Goal: Information Seeking & Learning: Learn about a topic

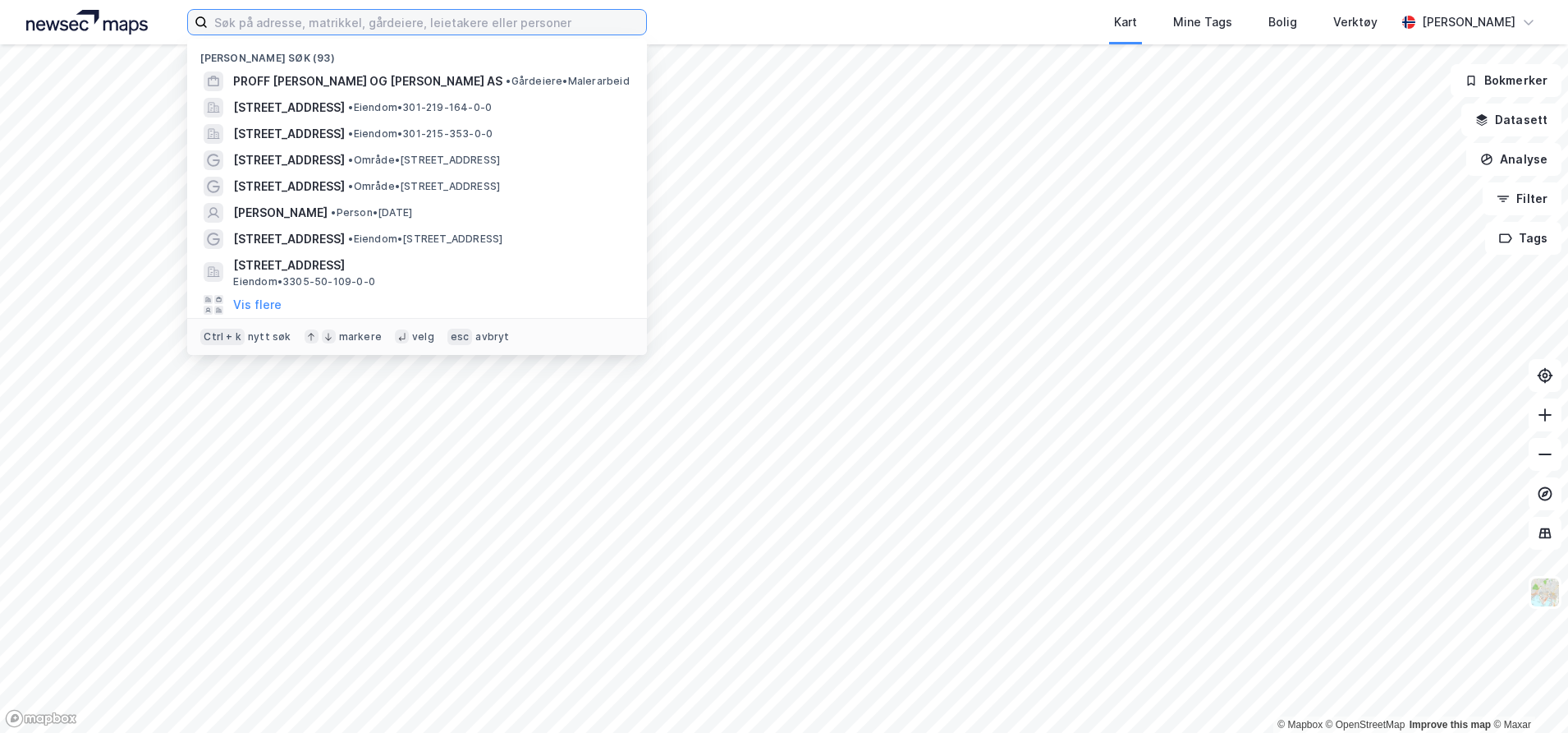
click at [263, 27] on input at bounding box center [427, 22] width 439 height 25
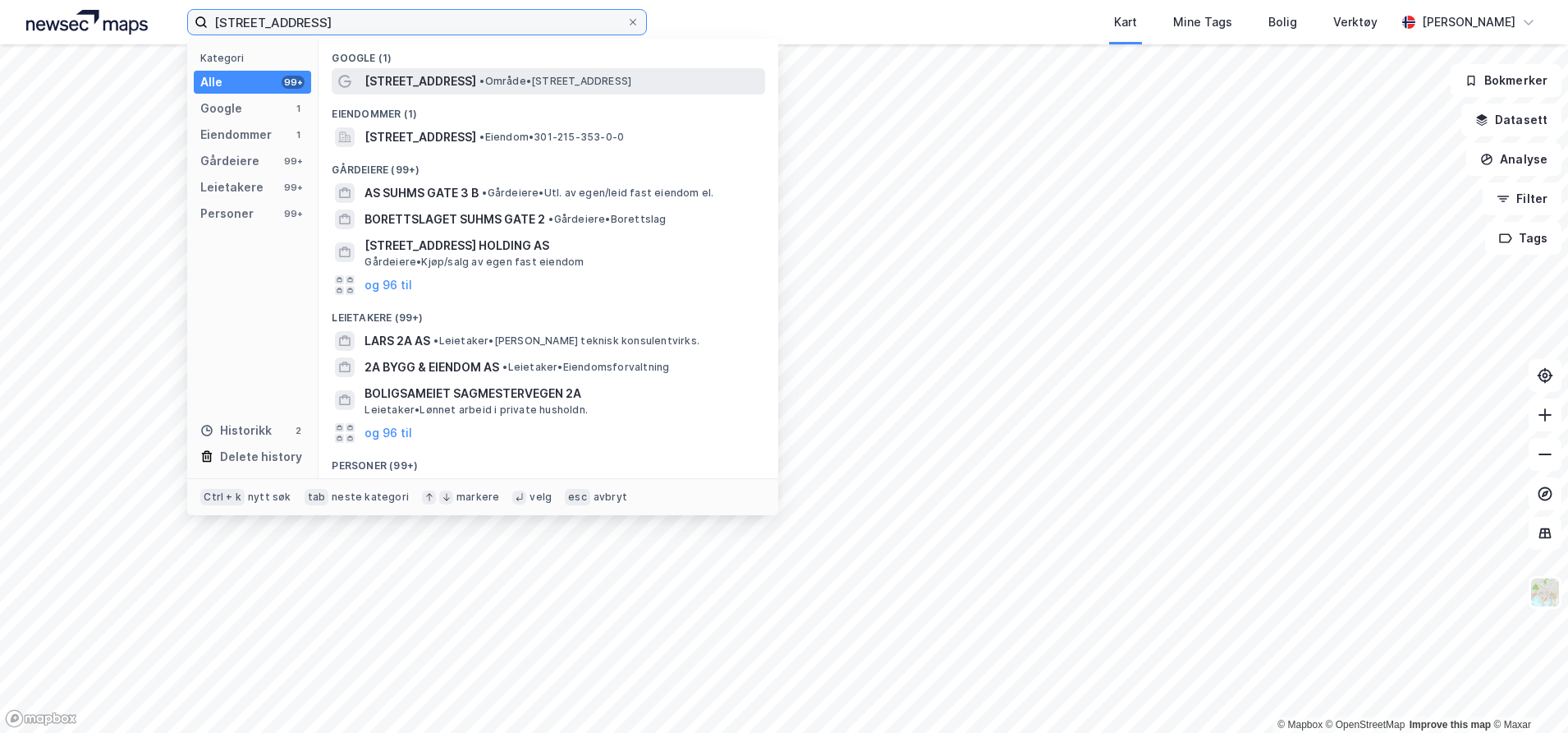
type input "[STREET_ADDRESS]"
click at [400, 82] on span "[STREET_ADDRESS]" at bounding box center [421, 82] width 112 height 19
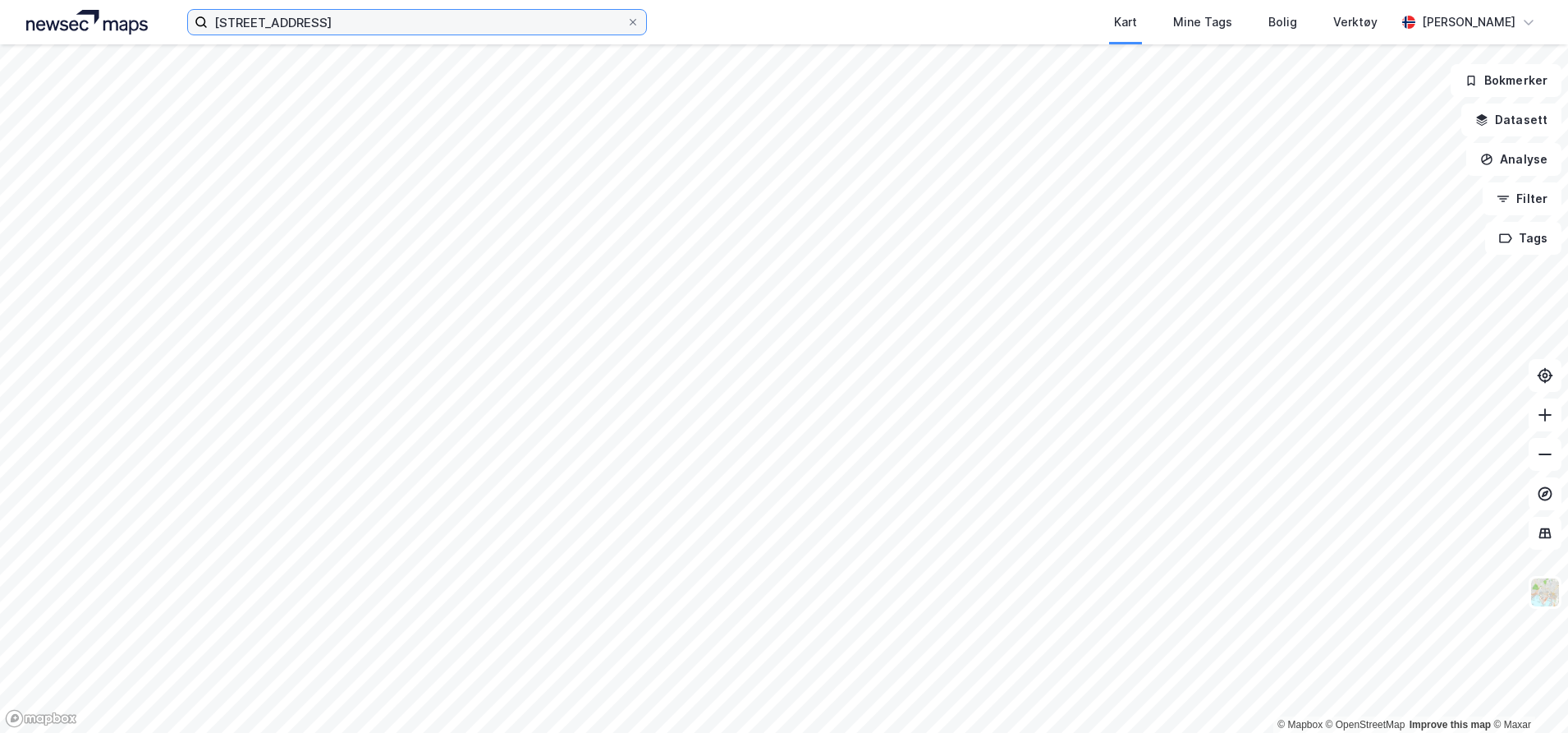
click at [338, 30] on input "[STREET_ADDRESS]" at bounding box center [417, 22] width 419 height 25
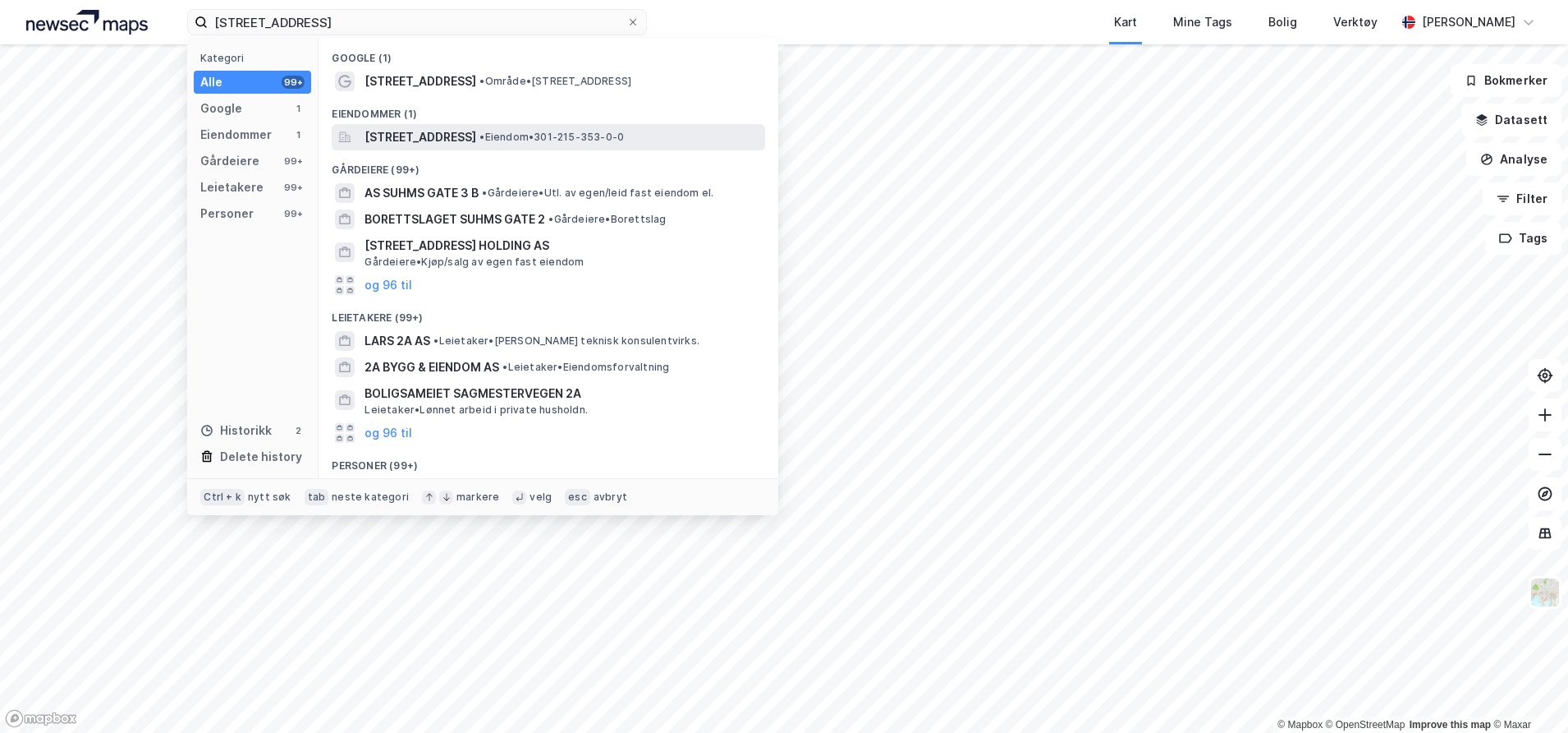
click at [397, 135] on span "[STREET_ADDRESS]" at bounding box center [421, 137] width 112 height 19
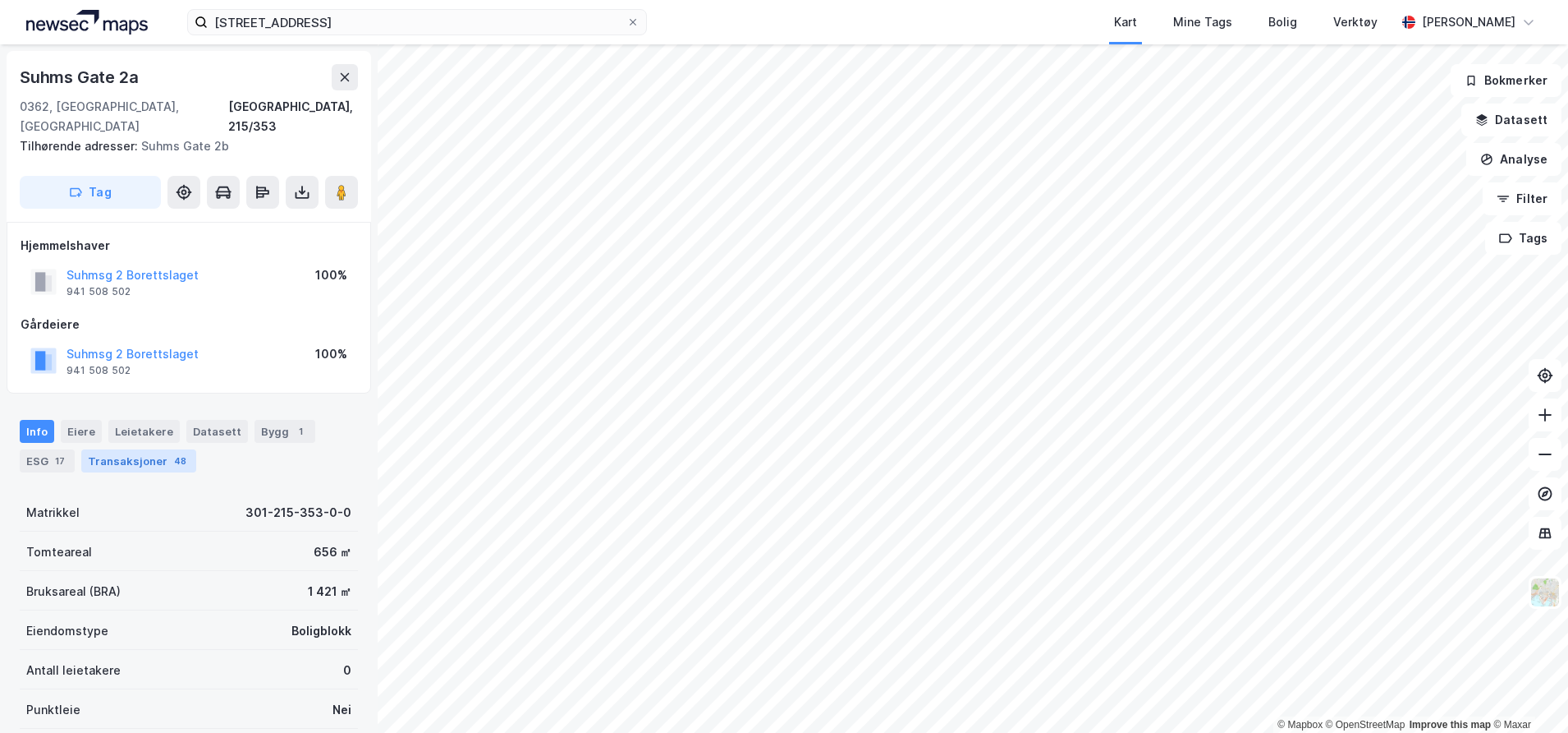
click at [127, 449] on div "Transaksjoner 48" at bounding box center [139, 461] width 115 height 23
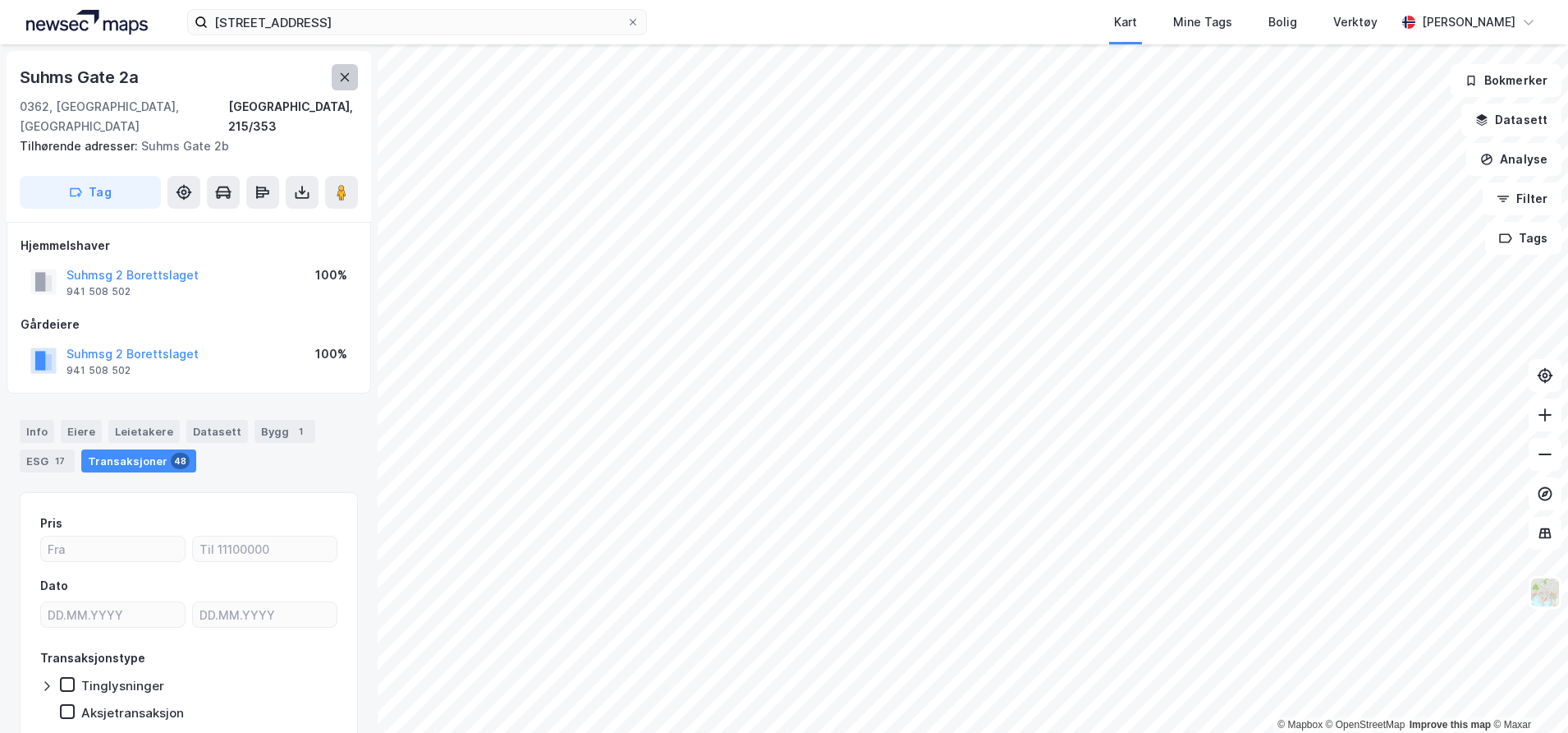
click at [339, 80] on icon at bounding box center [345, 77] width 13 height 13
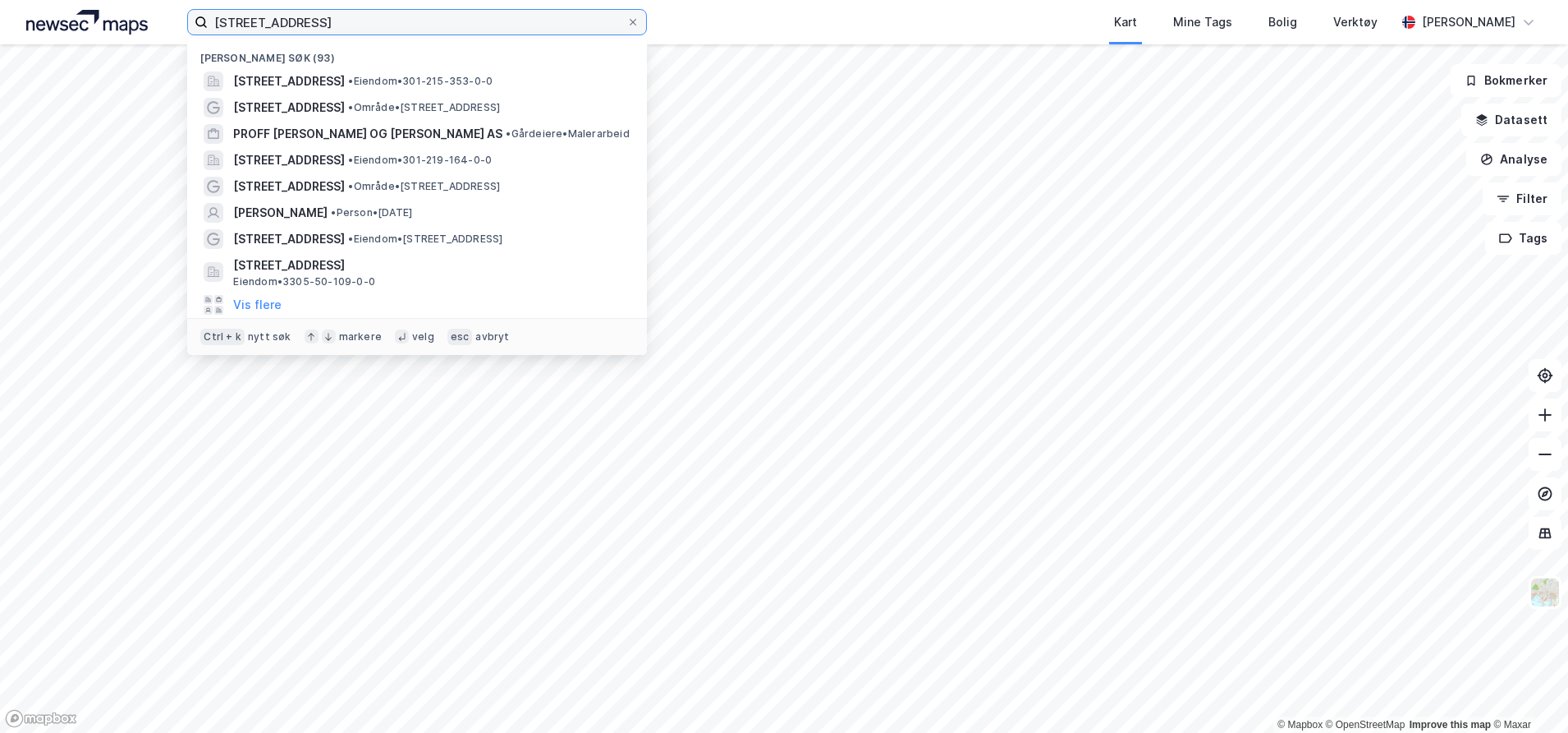
drag, startPoint x: 331, startPoint y: 28, endPoint x: -66, endPoint y: -31, distance: 401.4
click at [0, 0] on html "[STREET_ADDRESS] • Eiendom • 301-215-353-0-0 Suhms gate 2A • Område • [STREET_A…" at bounding box center [784, 366] width 1568 height 733
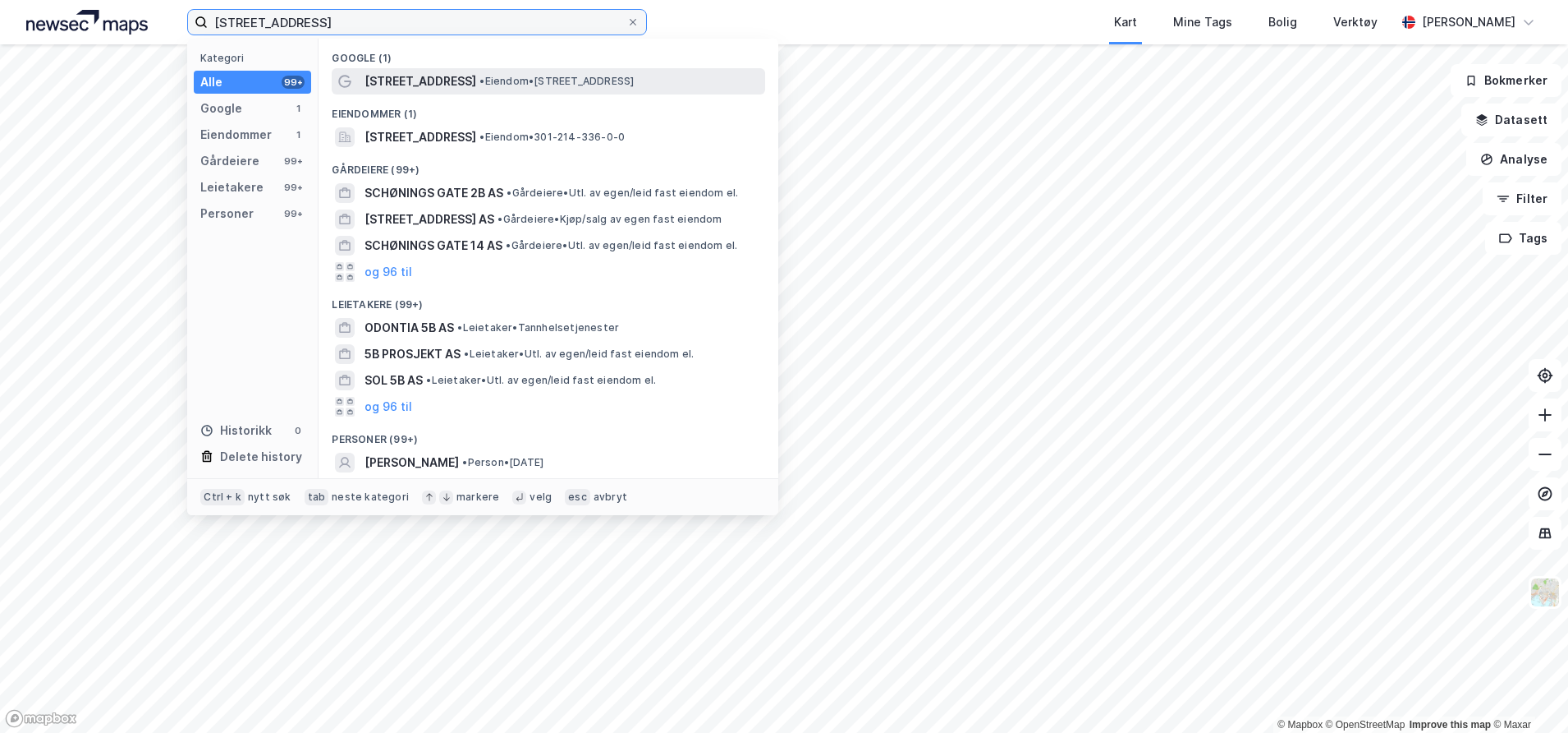
type input "[STREET_ADDRESS]"
click at [475, 70] on div "[STREET_ADDRESS] • Eiendom • [STREET_ADDRESS]" at bounding box center [547, 82] width 433 height 27
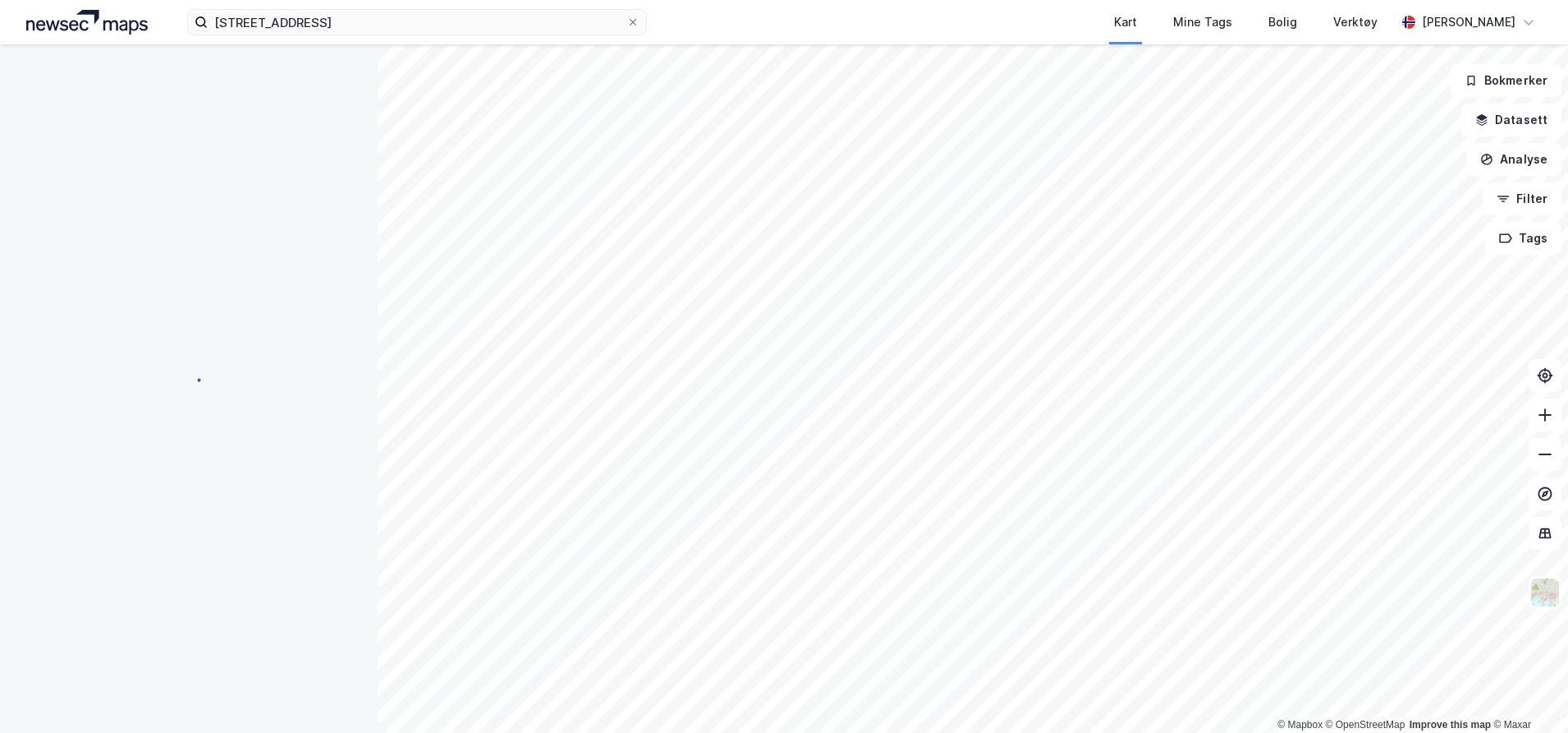
scroll to position [4, 0]
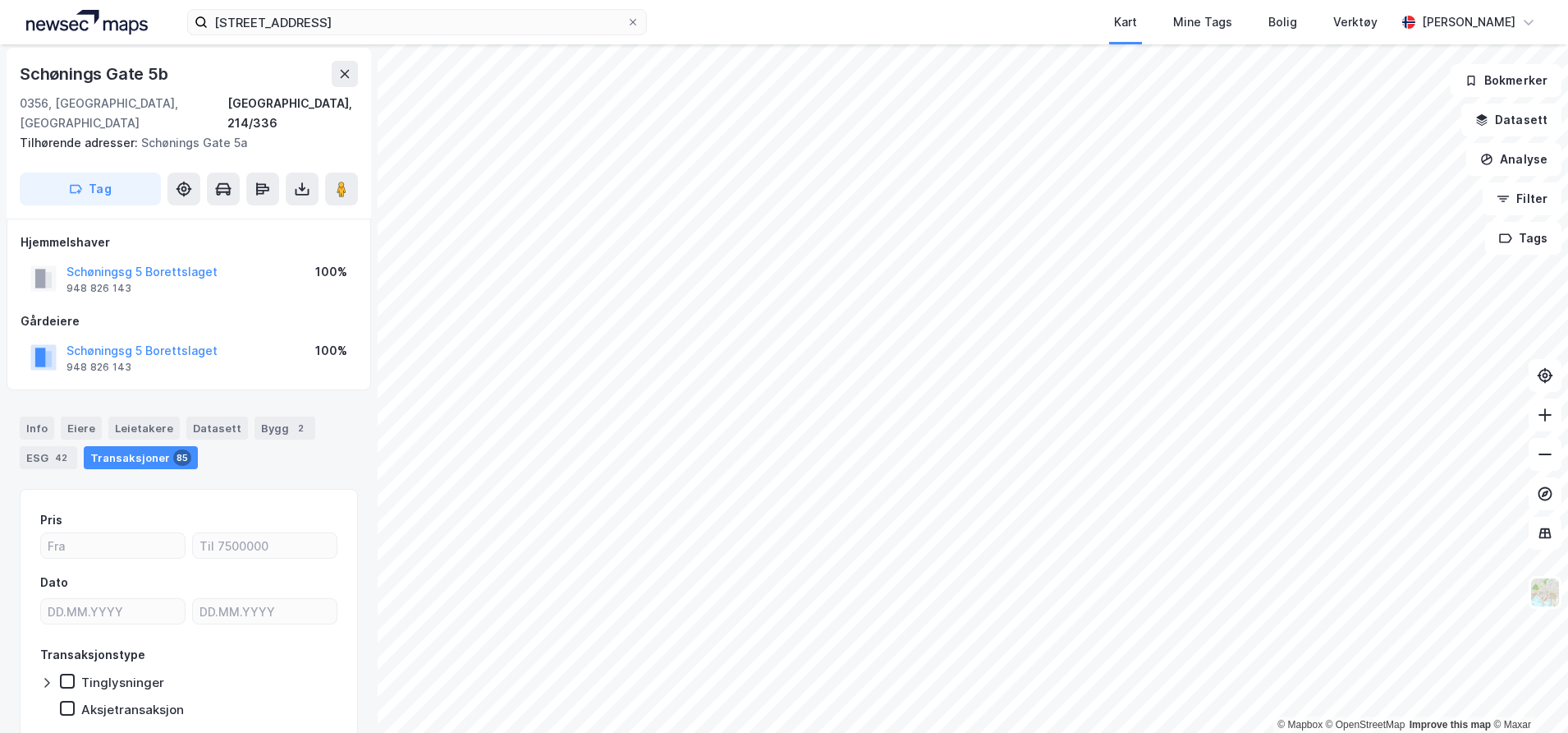
click at [134, 446] on div "Transaksjoner 85" at bounding box center [141, 457] width 114 height 23
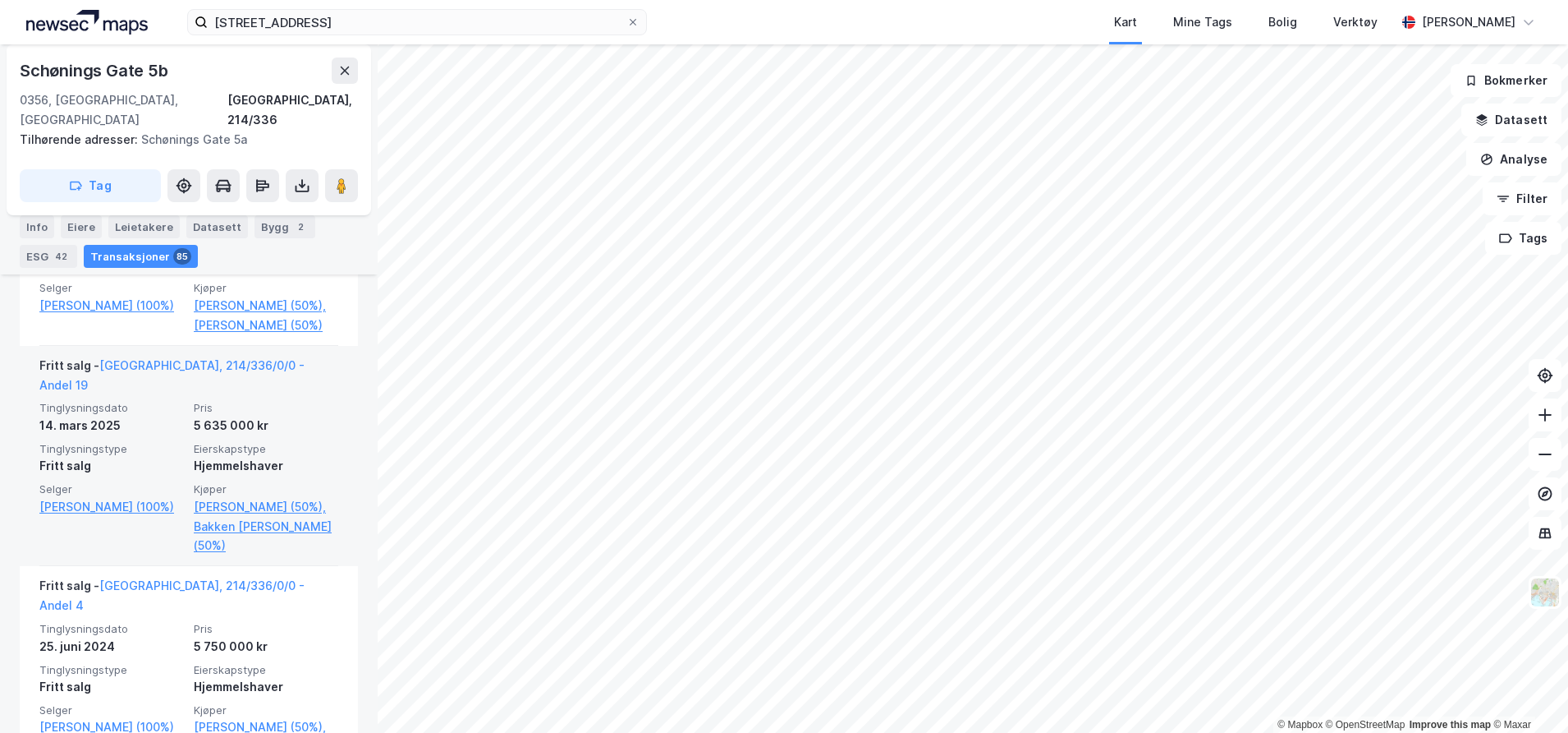
scroll to position [787, 0]
